Goal: Task Accomplishment & Management: Manage account settings

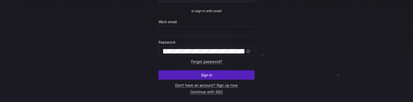
scroll to position [70, 0]
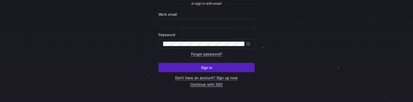
click at [212, 86] on link "Continue with SSO" at bounding box center [206, 84] width 32 height 5
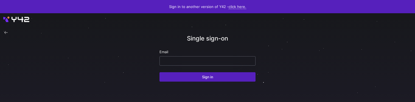
click at [206, 60] on input "email" at bounding box center [207, 61] width 87 height 4
paste input "[EMAIL_ADDRESS][DOMAIN_NAME]"
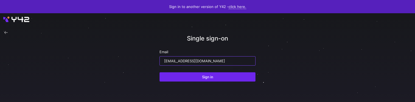
type input "[EMAIL_ADDRESS][DOMAIN_NAME]"
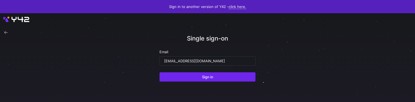
click at [201, 77] on span "submit" at bounding box center [208, 76] width 96 height 9
